Goal: Information Seeking & Learning: Learn about a topic

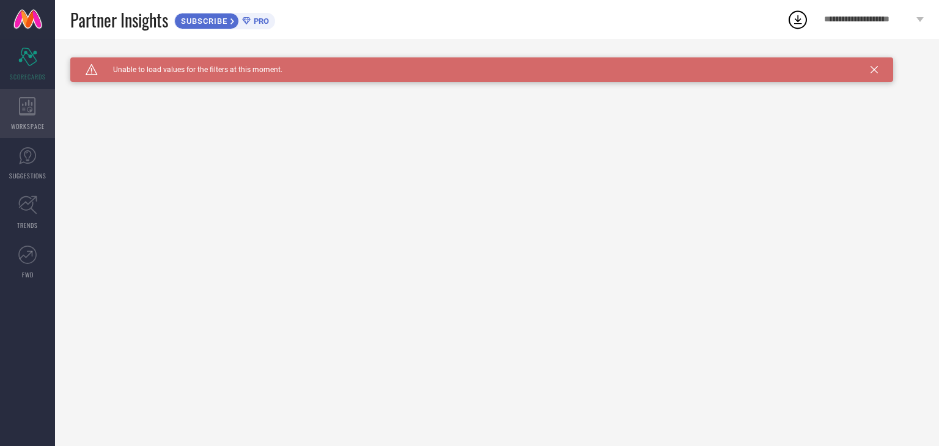
click at [38, 105] on div "WORKSPACE" at bounding box center [27, 113] width 55 height 49
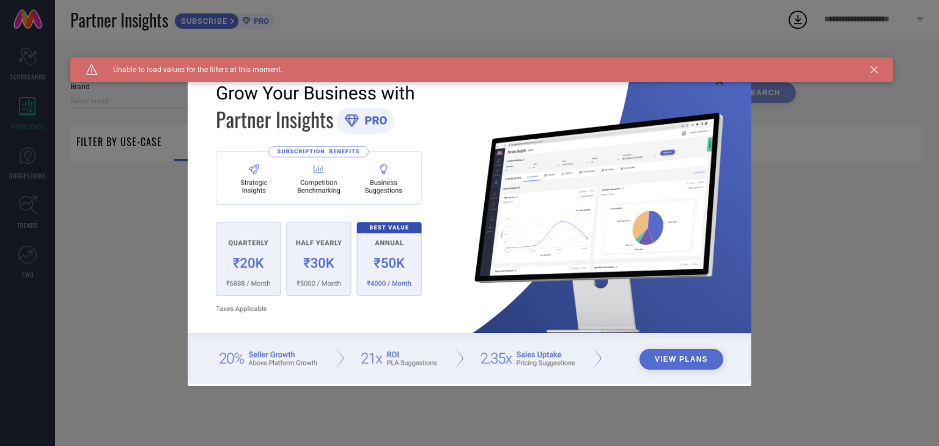
type input "1 STOP FASHION"
type input "All"
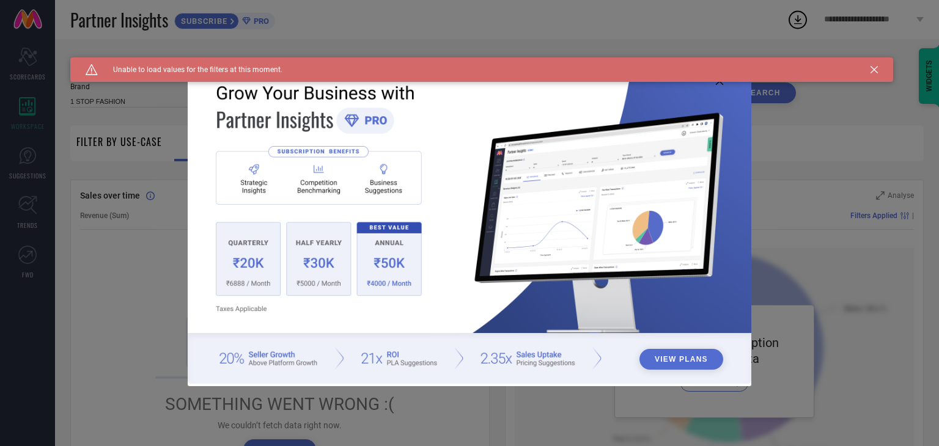
click at [873, 72] on icon at bounding box center [873, 69] width 7 height 7
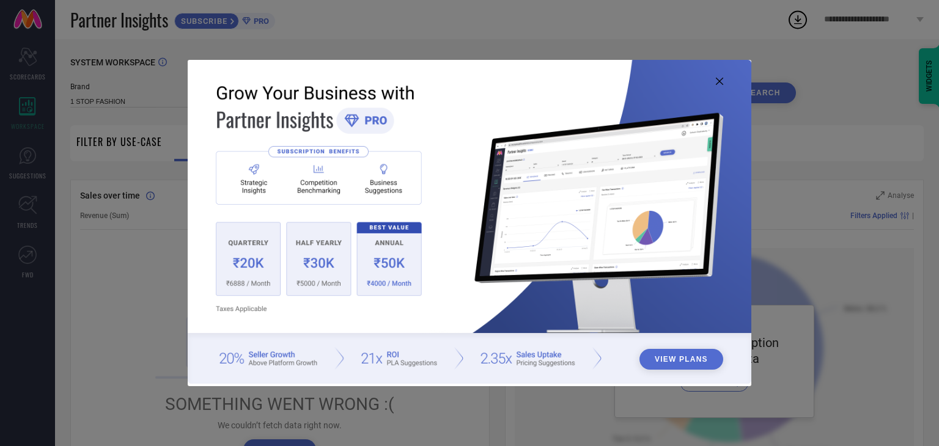
click at [33, 168] on div "View Plans" at bounding box center [469, 223] width 939 height 446
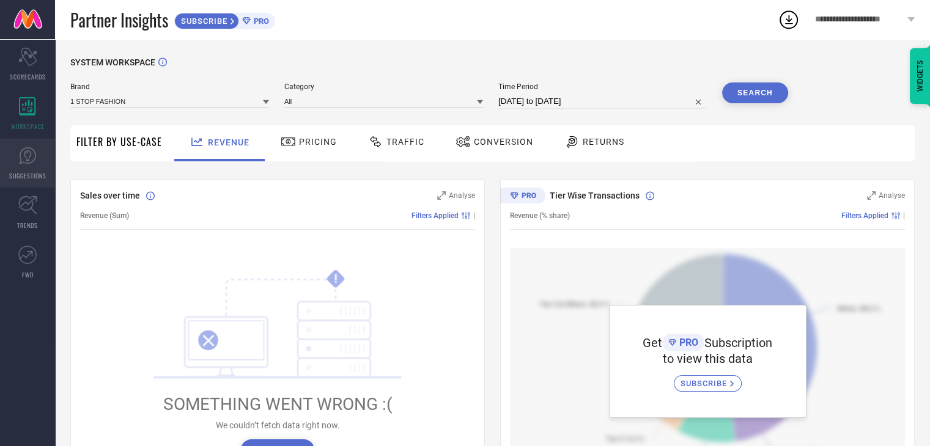
click at [27, 167] on link "SUGGESTIONS" at bounding box center [27, 163] width 55 height 49
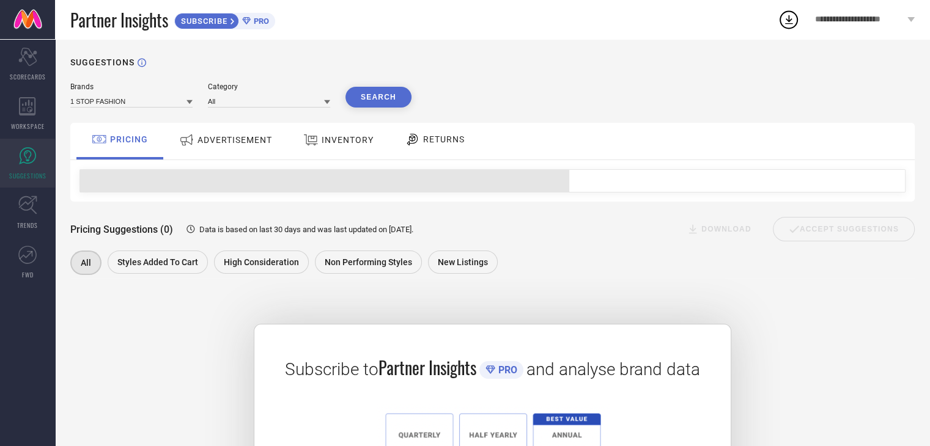
click at [252, 142] on span "ADVERTISEMENT" at bounding box center [234, 140] width 75 height 10
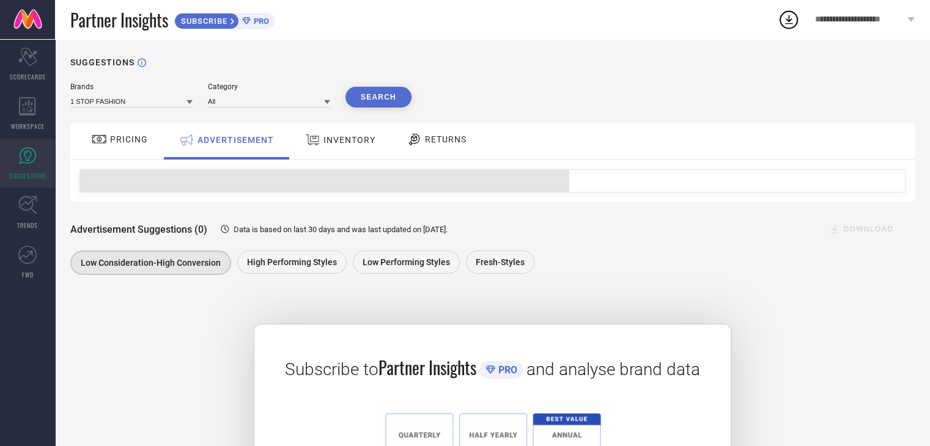
click at [308, 136] on icon at bounding box center [312, 140] width 15 height 16
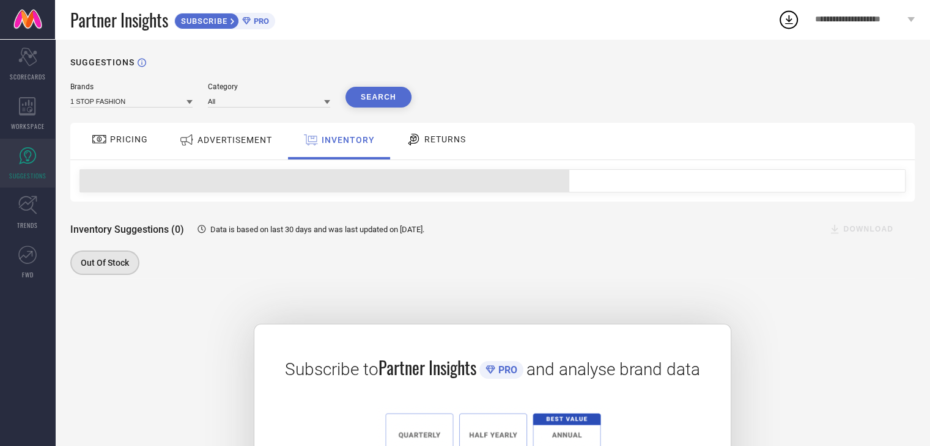
click at [424, 126] on div "RETURNS" at bounding box center [436, 141] width 90 height 37
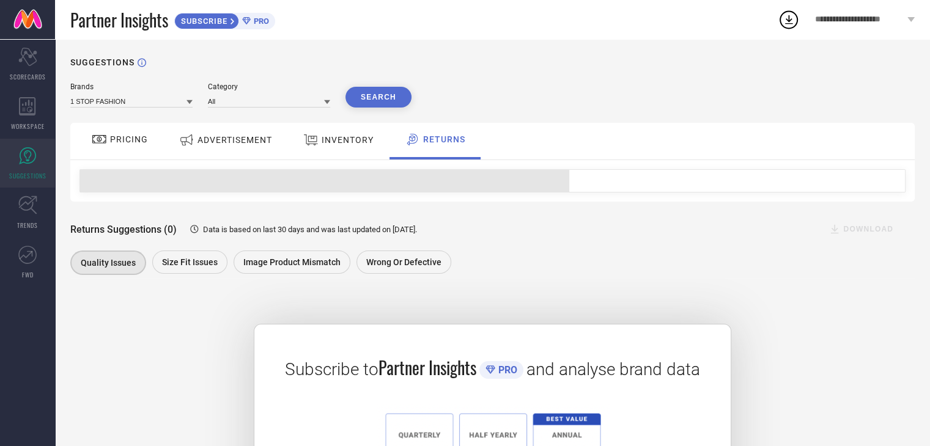
click at [438, 141] on span "RETURNS" at bounding box center [444, 139] width 42 height 10
click at [358, 141] on span "INVENTORY" at bounding box center [347, 140] width 52 height 10
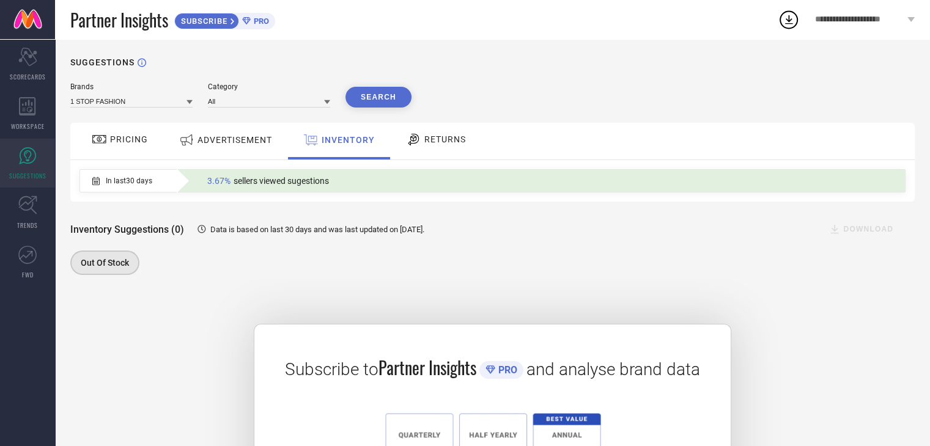
drag, startPoint x: 169, startPoint y: 182, endPoint x: 215, endPoint y: 181, distance: 45.8
click at [171, 181] on div "In last 30 days 3.67% sellers viewed sugestions" at bounding box center [489, 181] width 818 height 22
click at [220, 181] on span "3.67%" at bounding box center [218, 181] width 23 height 10
click at [38, 208] on link "TRENDS" at bounding box center [27, 212] width 55 height 49
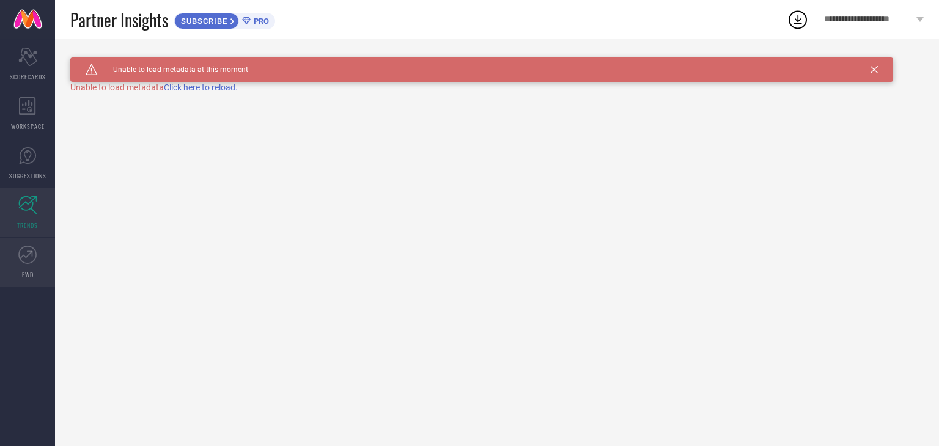
click at [37, 255] on link "FWD" at bounding box center [27, 262] width 55 height 49
